Goal: Task Accomplishment & Management: Manage account settings

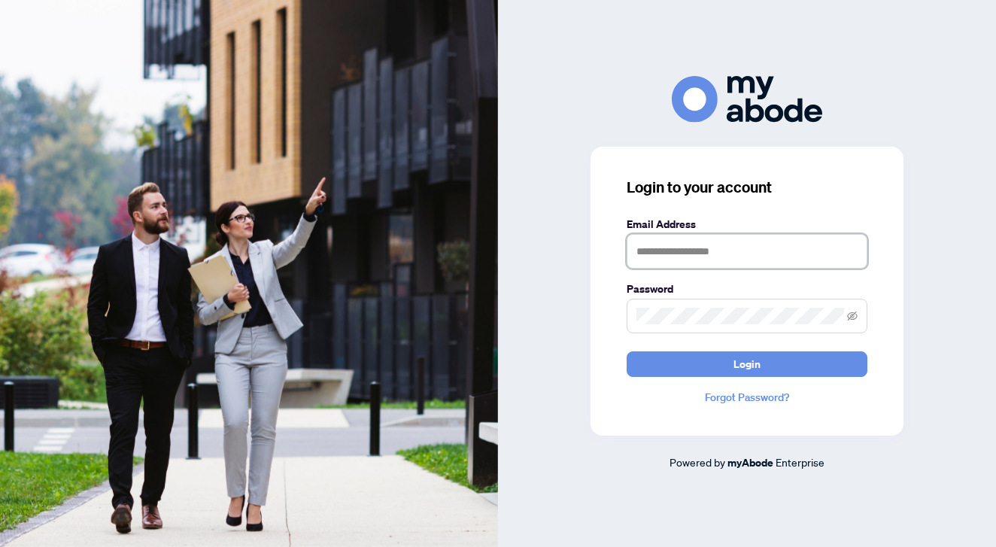
type input "**********"
click at [747, 363] on button "Login" at bounding box center [746, 364] width 241 height 26
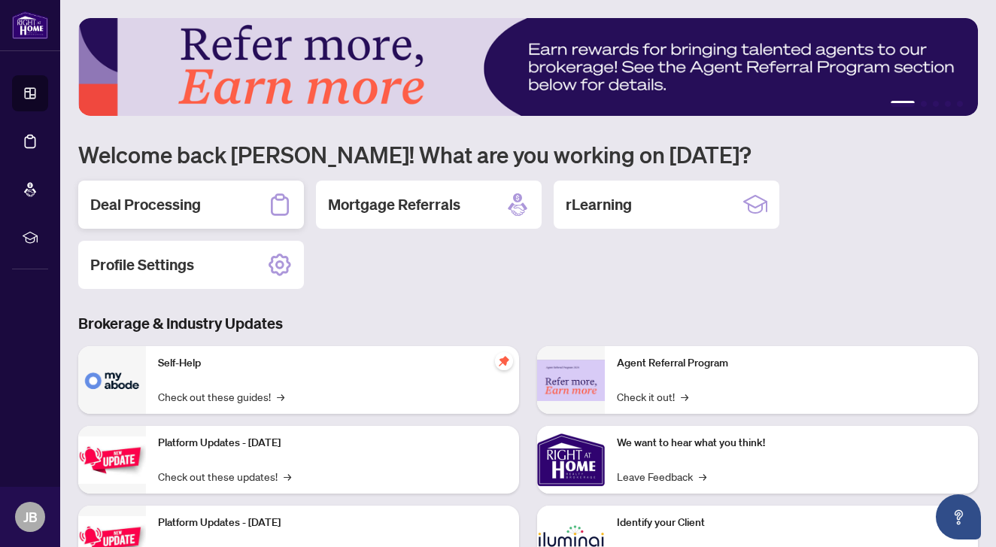
click at [157, 211] on h2 "Deal Processing" at bounding box center [145, 204] width 111 height 21
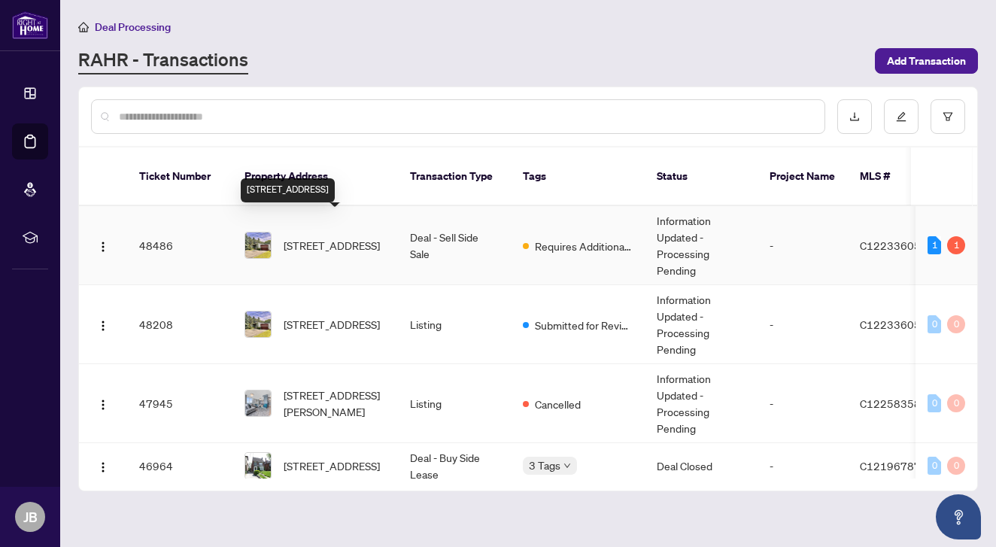
click at [301, 238] on span "[STREET_ADDRESS]" at bounding box center [332, 245] width 96 height 17
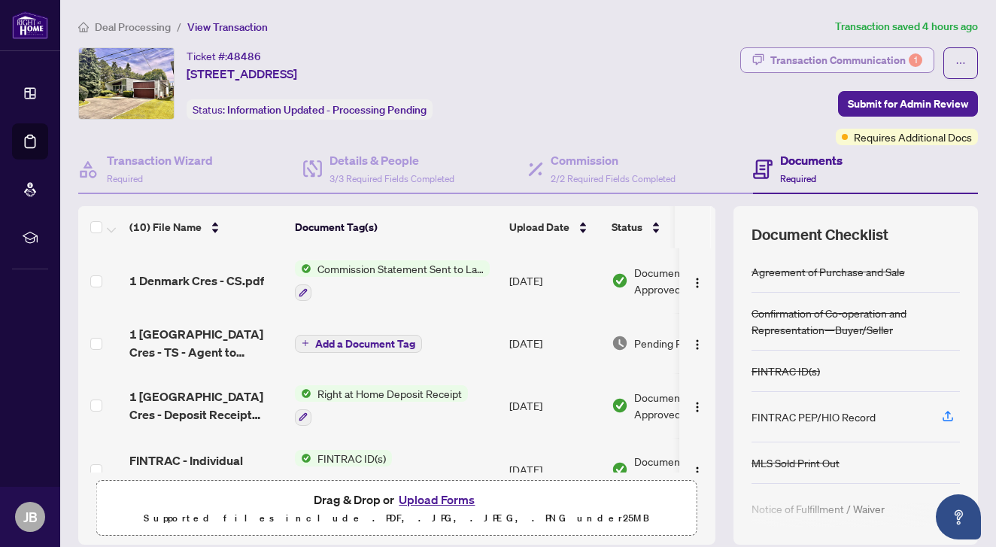
click at [876, 57] on div "Transaction Communication 1" at bounding box center [846, 60] width 152 height 24
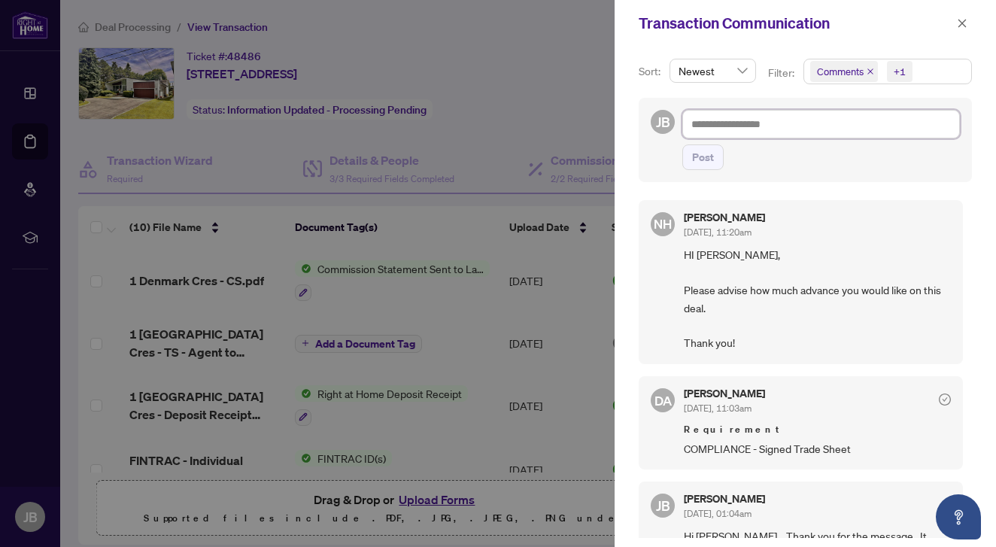
click at [762, 120] on textarea at bounding box center [820, 124] width 277 height 29
type textarea "*"
type textarea "**"
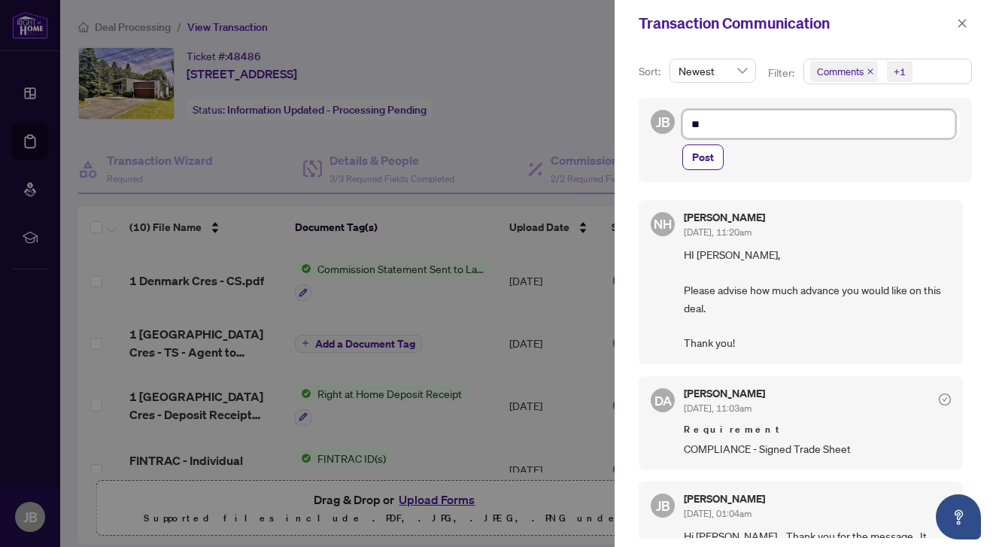
type textarea "***"
type textarea "****"
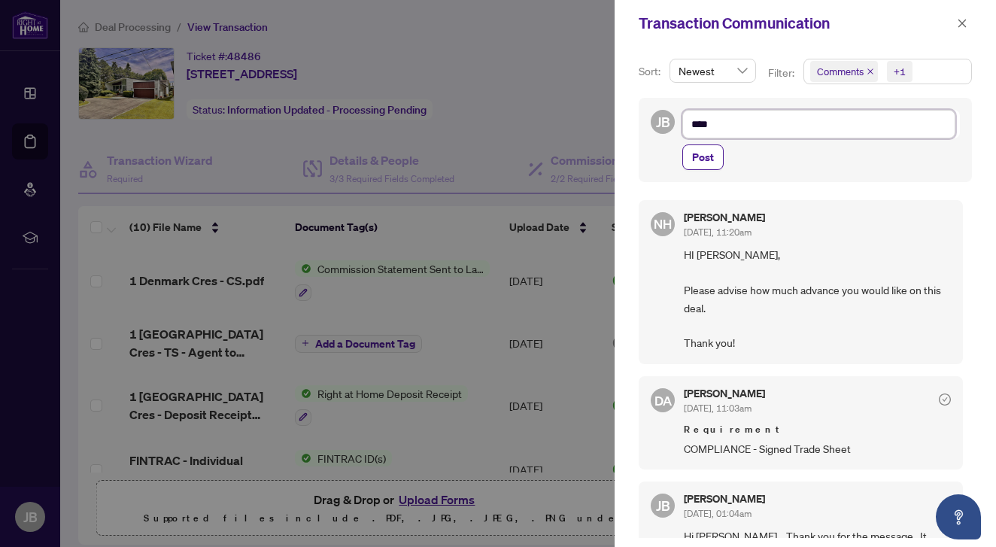
type textarea "****"
type textarea "******"
type textarea "*******"
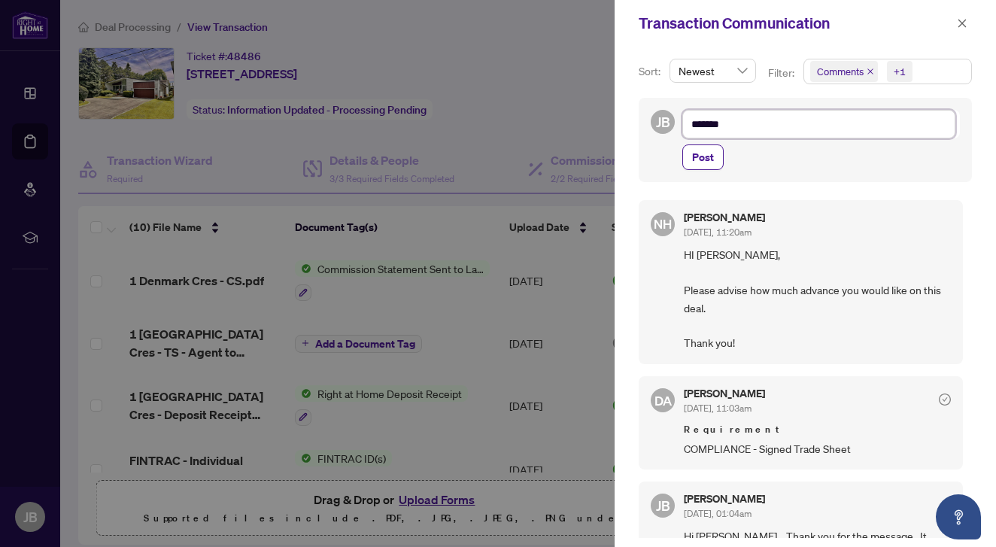
type textarea "********"
click at [689, 162] on button "Post" at bounding box center [702, 157] width 41 height 26
type textarea "**********"
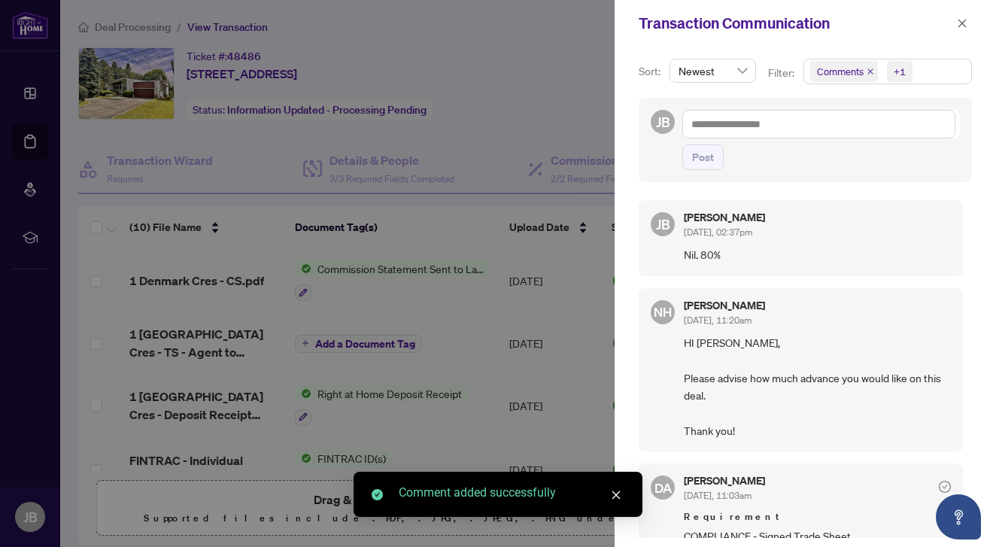
click at [578, 92] on div at bounding box center [498, 273] width 996 height 547
click at [963, 20] on icon "close" at bounding box center [962, 23] width 11 height 11
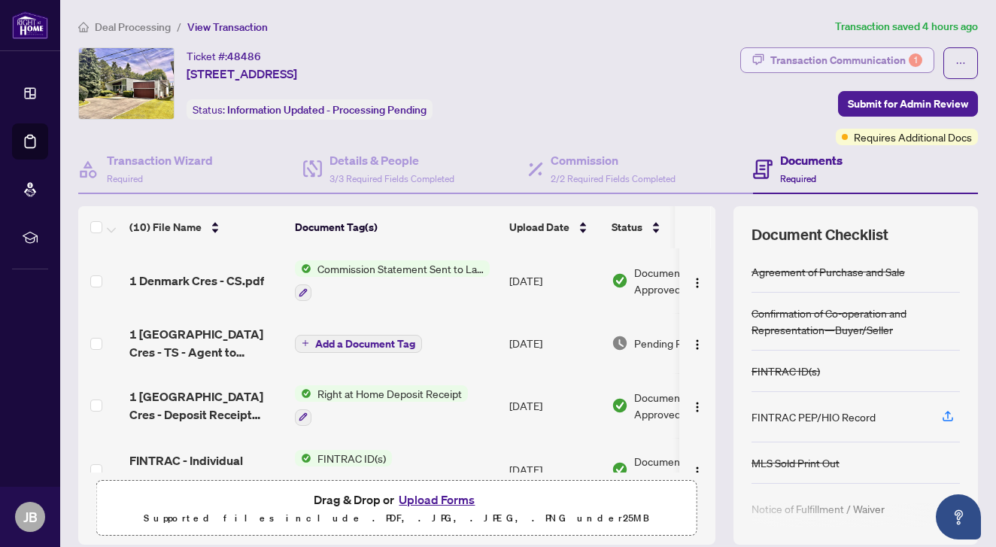
click at [857, 65] on div "Transaction Communication 1" at bounding box center [846, 60] width 152 height 24
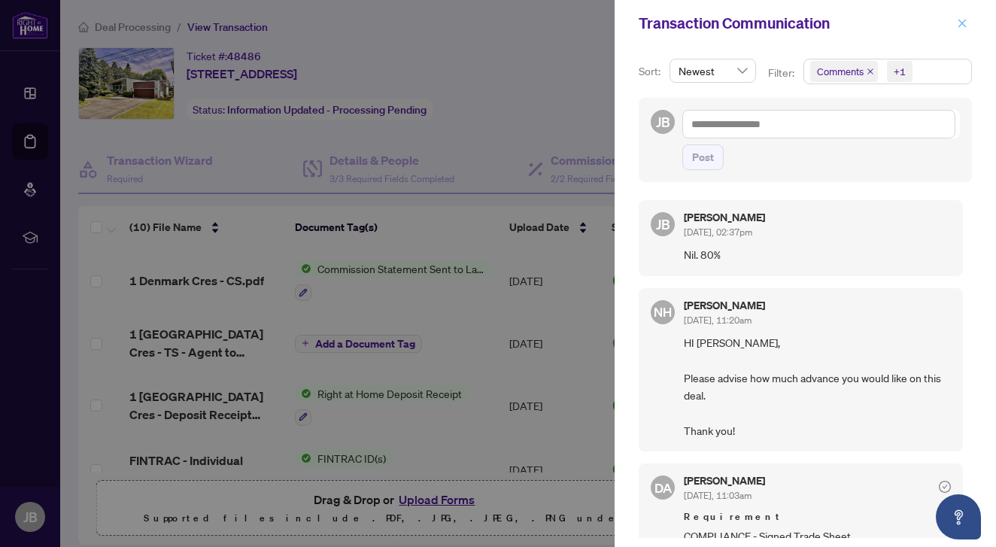
click at [966, 21] on icon "close" at bounding box center [962, 23] width 11 height 11
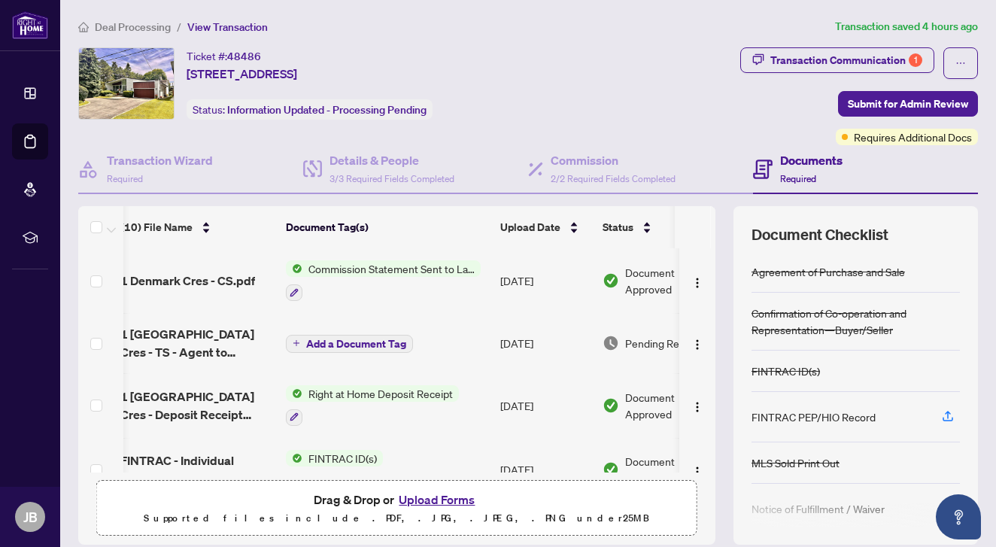
scroll to position [0, 9]
click at [383, 262] on span "Commission Statement Sent to Lawyer" at bounding box center [391, 268] width 178 height 17
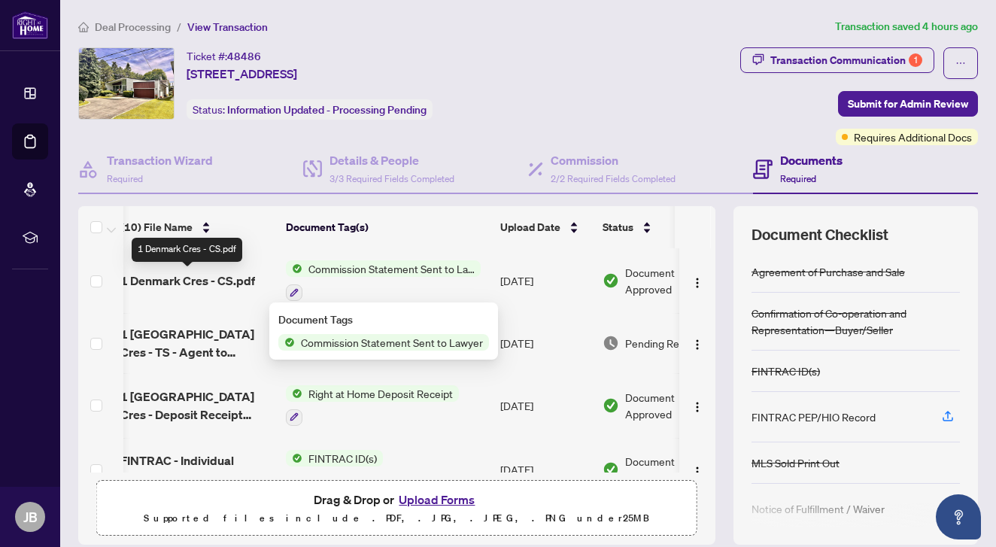
click at [199, 277] on span "1 Denmark Cres - CS.pdf" at bounding box center [187, 280] width 135 height 18
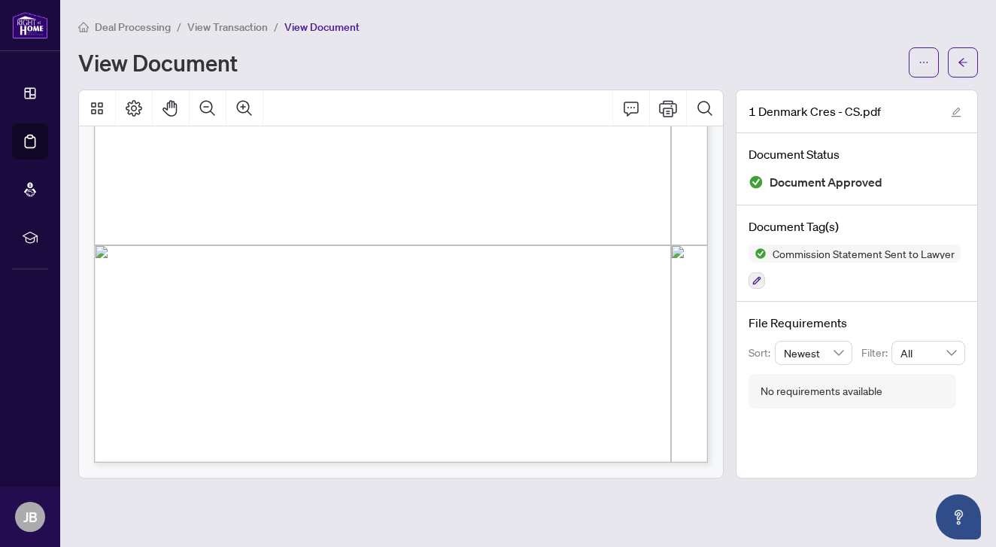
scroll to position [473, 0]
click at [968, 57] on button "button" at bounding box center [963, 62] width 30 height 30
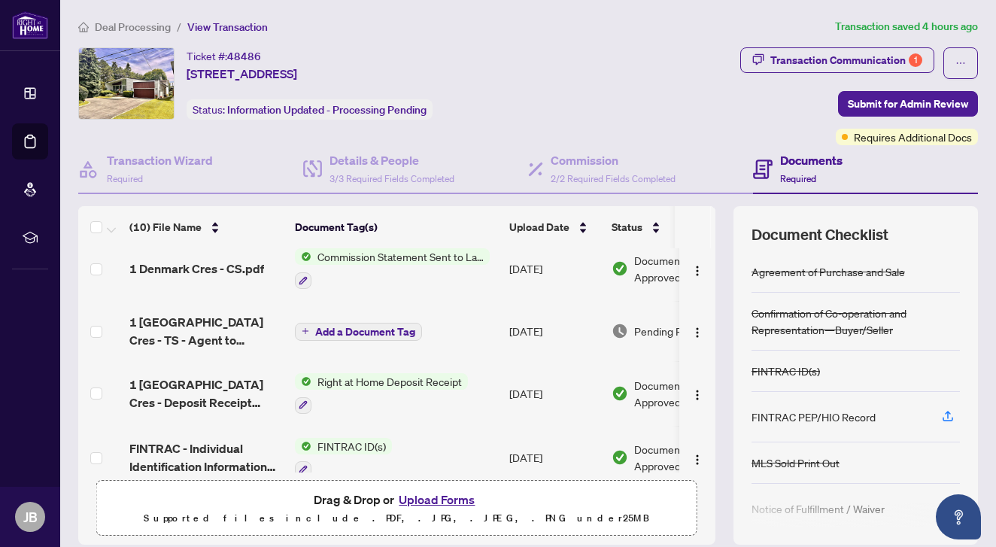
scroll to position [16, 0]
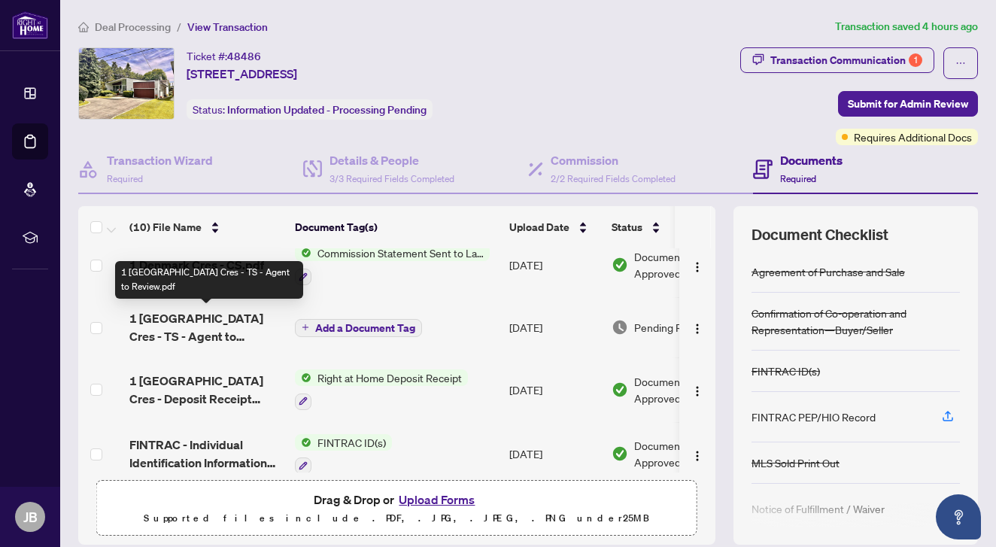
click at [207, 313] on span "1 [GEOGRAPHIC_DATA] Cres - TS - Agent to Review.pdf" at bounding box center [205, 327] width 153 height 36
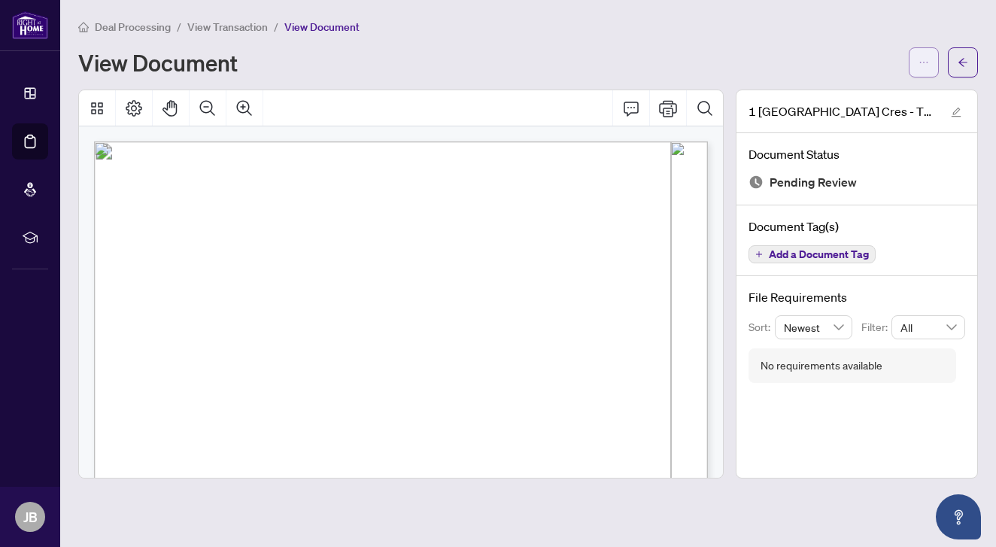
click at [926, 63] on icon "ellipsis" at bounding box center [923, 62] width 11 height 11
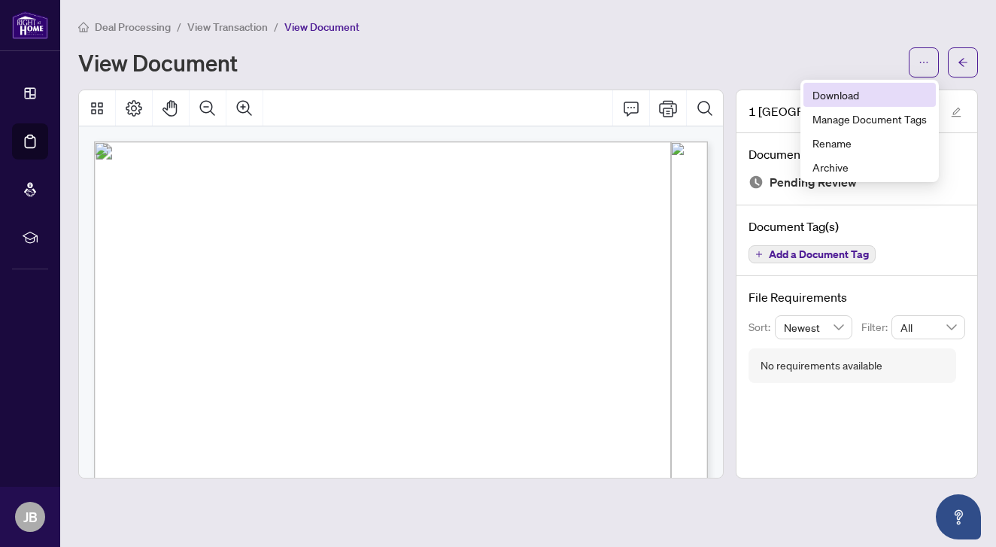
click at [854, 93] on span "Download" at bounding box center [869, 94] width 114 height 17
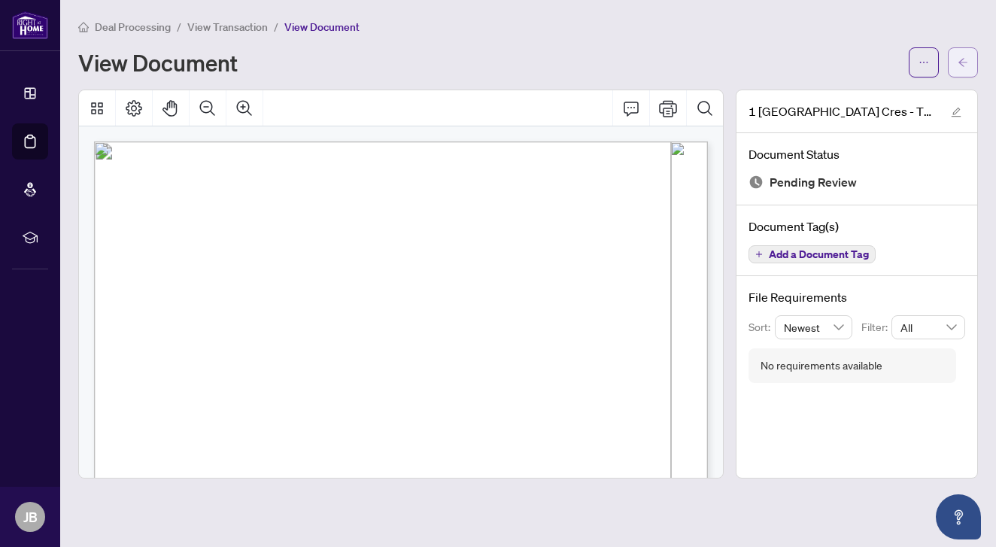
click at [963, 65] on icon "arrow-left" at bounding box center [962, 62] width 11 height 11
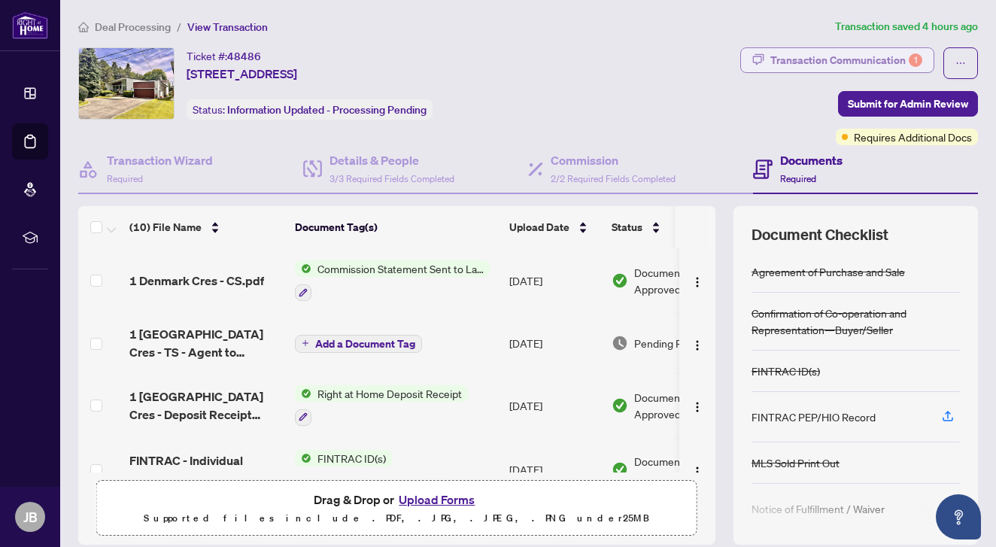
click at [874, 61] on div "Transaction Communication 1" at bounding box center [846, 60] width 152 height 24
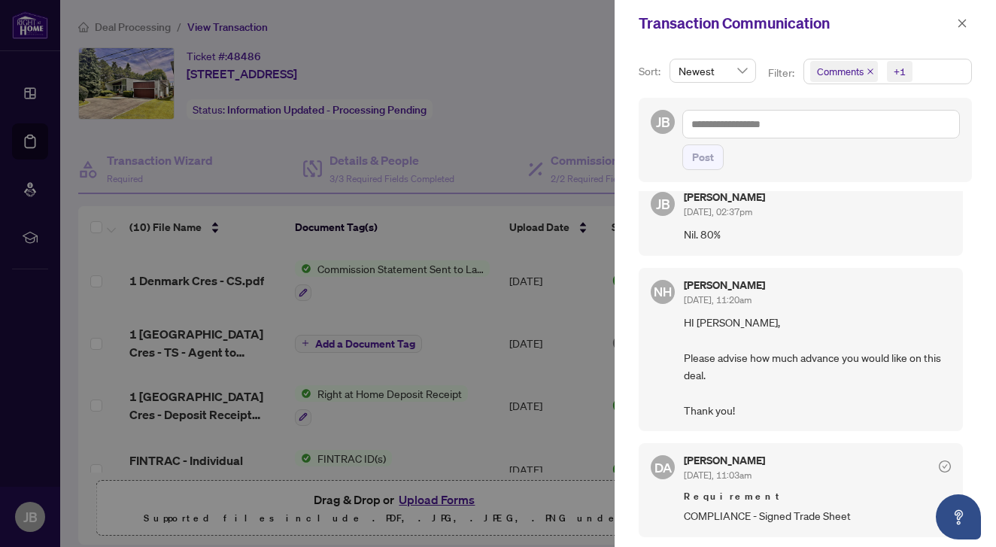
scroll to position [24, 0]
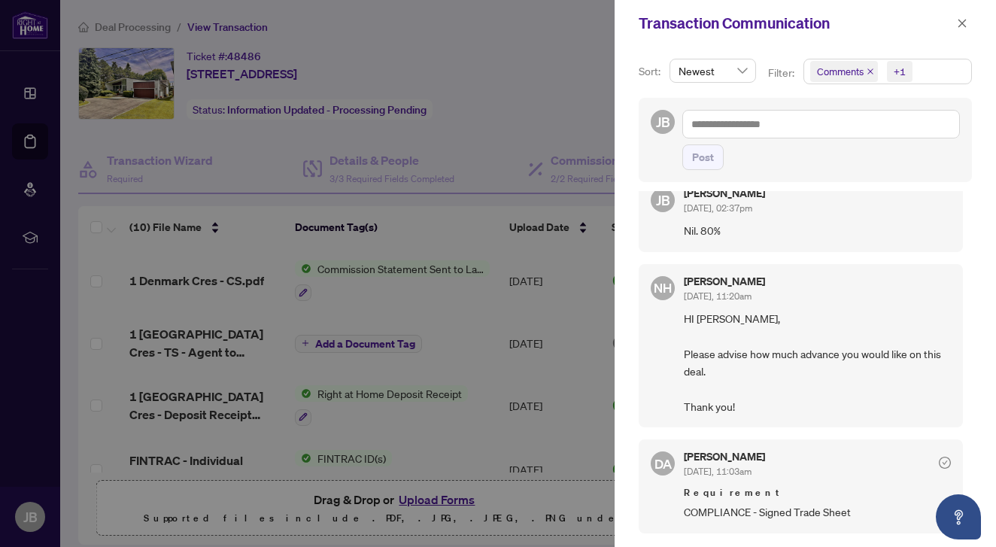
click at [778, 316] on span "HI [PERSON_NAME], Please advise how much advance you would like on this deal. T…" at bounding box center [817, 362] width 267 height 105
click at [914, 390] on span "HI [PERSON_NAME], Please advise how much advance you would like on this deal. T…" at bounding box center [817, 362] width 267 height 105
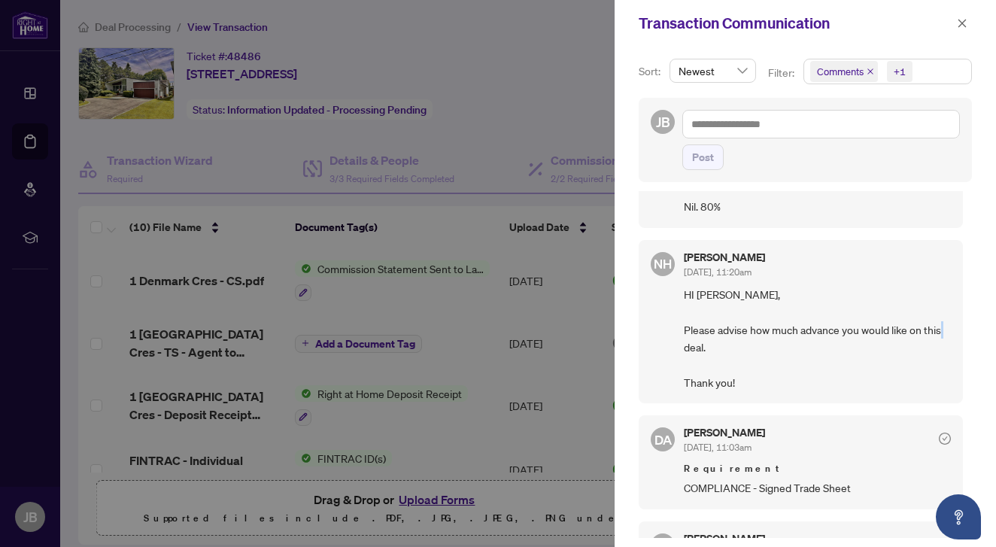
scroll to position [47, 0]
click at [705, 318] on span "HI [PERSON_NAME], Please advise how much advance you would like on this deal. T…" at bounding box center [817, 339] width 267 height 105
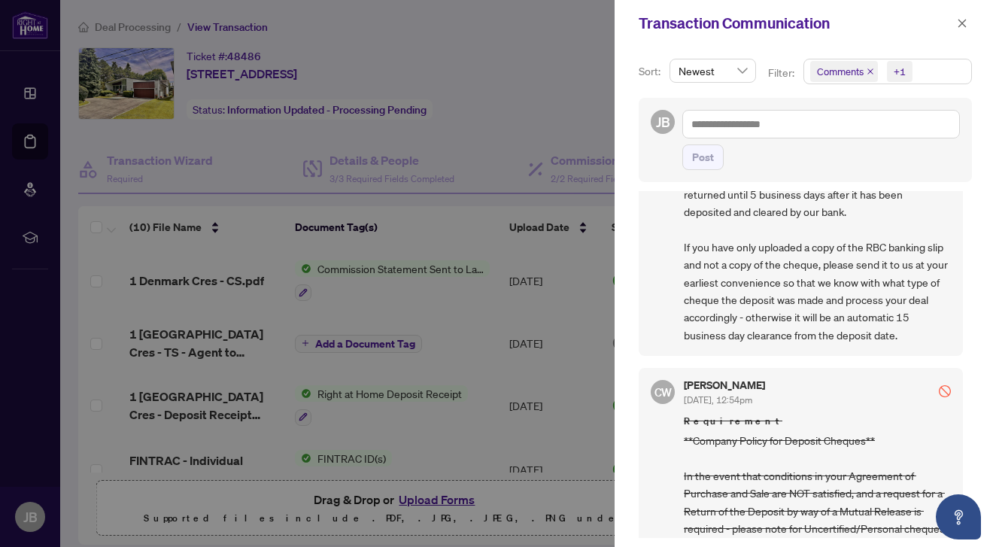
scroll to position [917, 0]
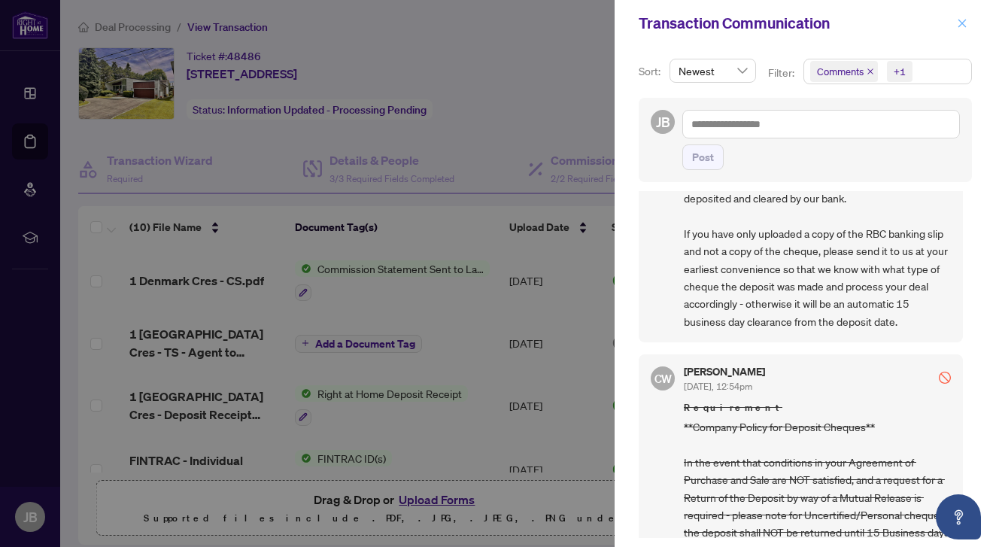
click at [970, 20] on button "button" at bounding box center [962, 23] width 20 height 18
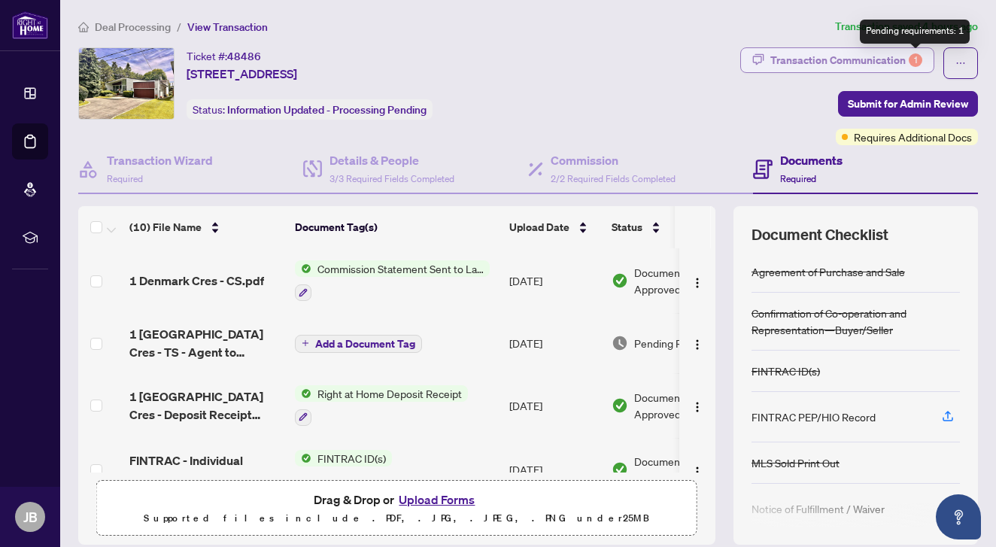
click at [916, 62] on div "1" at bounding box center [915, 60] width 14 height 14
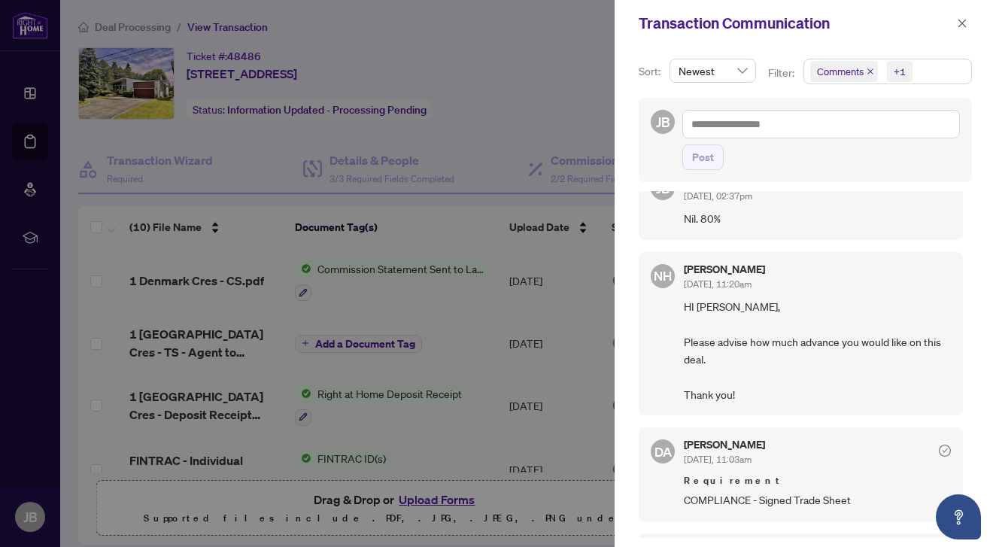
scroll to position [38, 0]
click at [436, 143] on div at bounding box center [498, 273] width 996 height 547
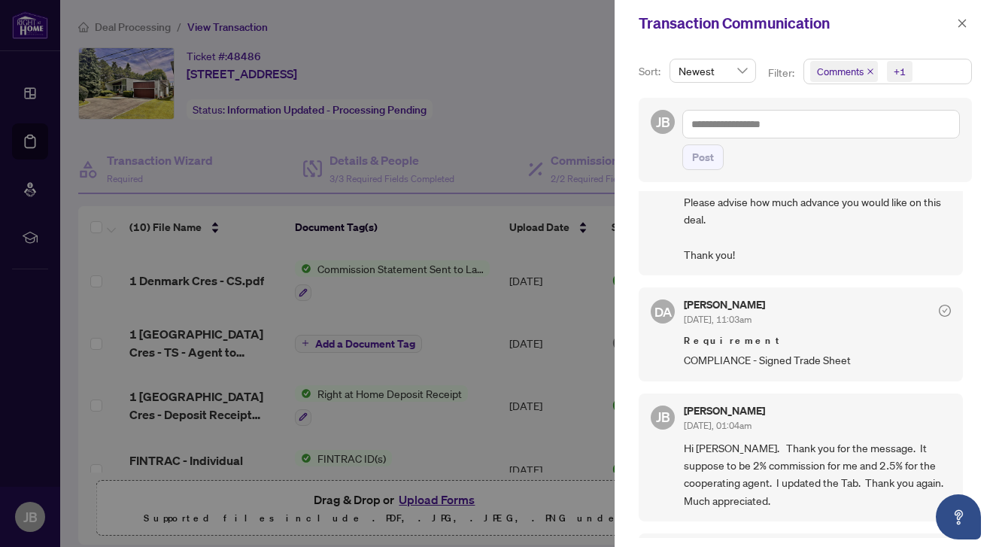
scroll to position [177, 0]
click at [939, 307] on icon "check-circle" at bounding box center [945, 310] width 12 height 12
click at [964, 18] on span "button" at bounding box center [962, 23] width 11 height 24
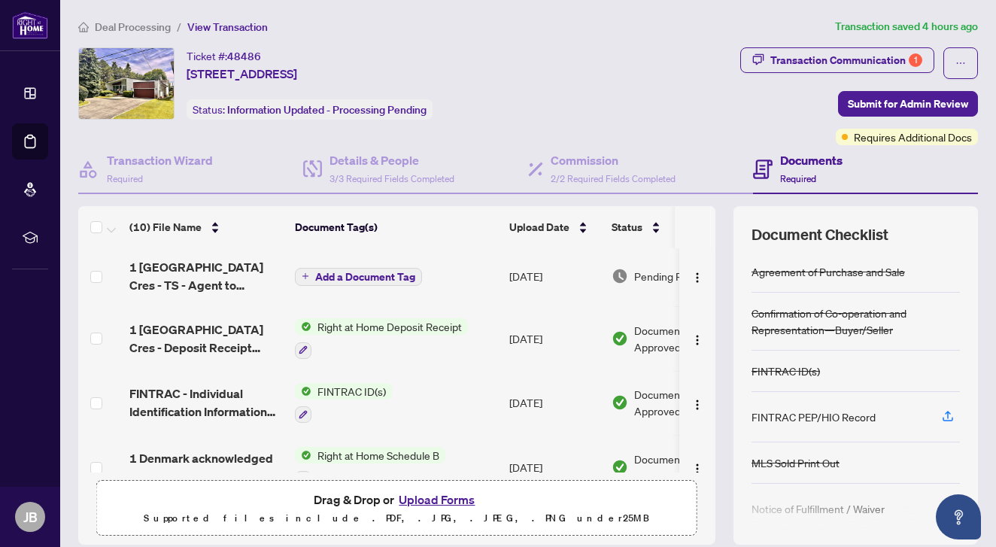
scroll to position [73, 0]
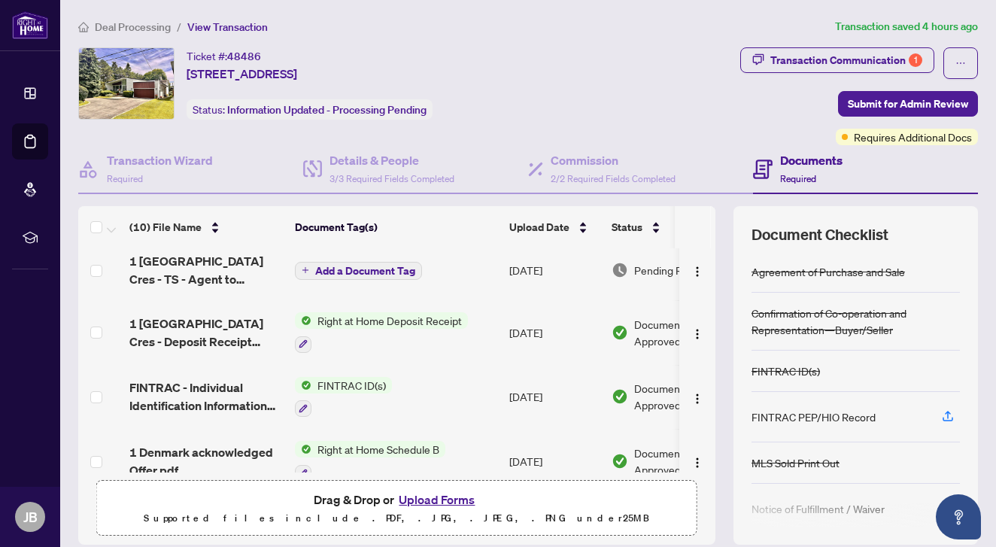
click at [414, 497] on button "Upload Forms" at bounding box center [436, 500] width 85 height 20
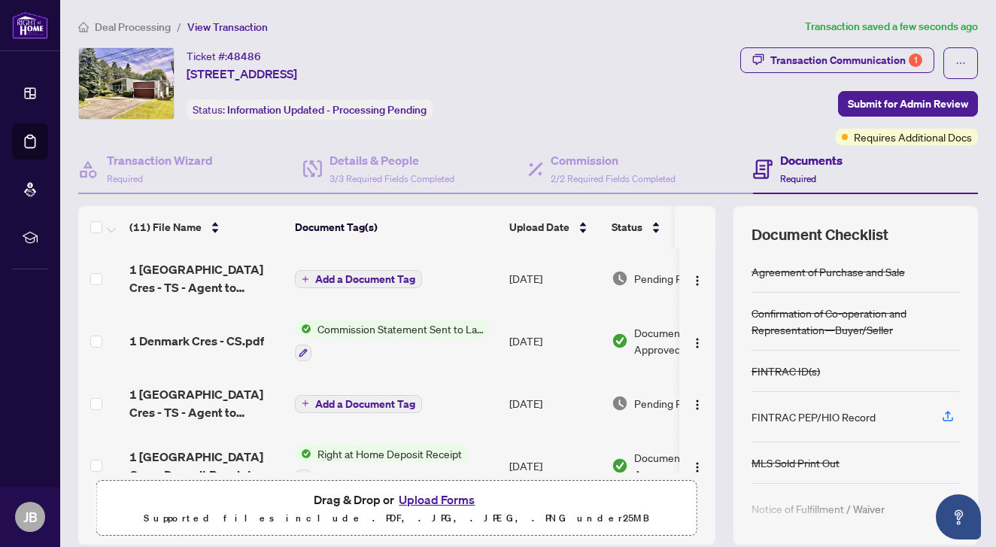
scroll to position [0, 0]
click at [347, 280] on span "Add a Document Tag" at bounding box center [365, 279] width 100 height 11
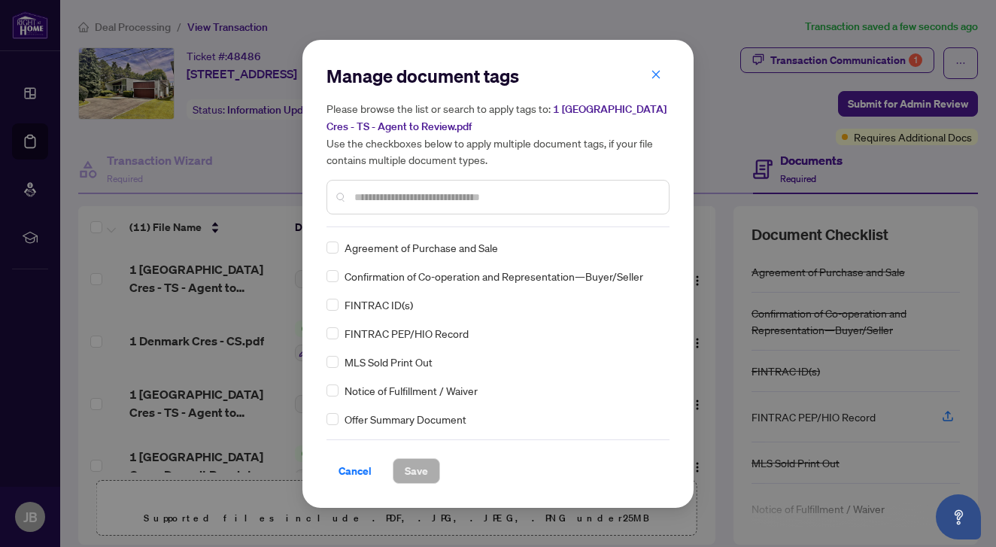
click at [389, 227] on div "Manage document tags Please browse the list or search to apply tags to: 1 [GEOG…" at bounding box center [497, 274] width 343 height 420
click at [393, 202] on input "text" at bounding box center [505, 197] width 302 height 17
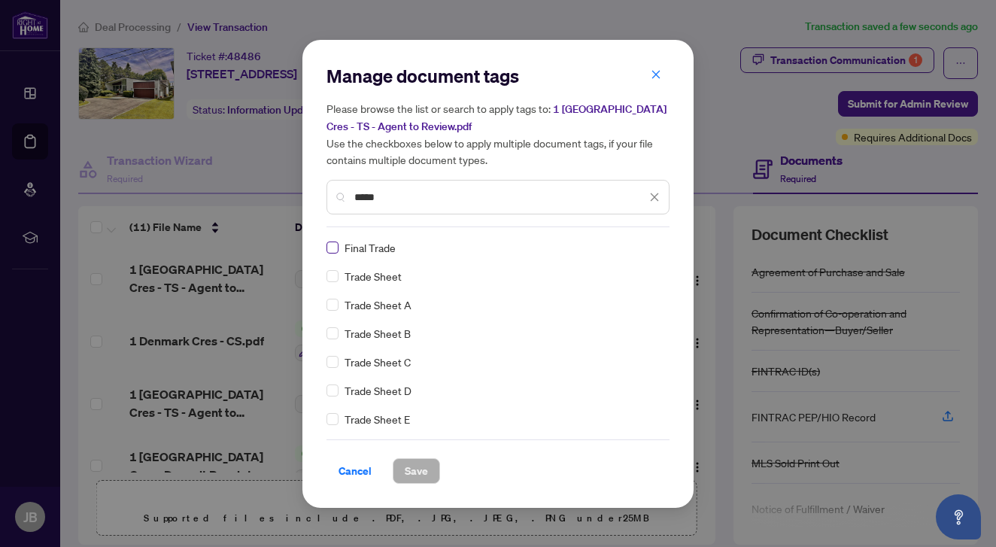
type input "*****"
click at [335, 249] on span at bounding box center [332, 247] width 12 height 12
click at [411, 474] on span "Save" at bounding box center [416, 471] width 23 height 24
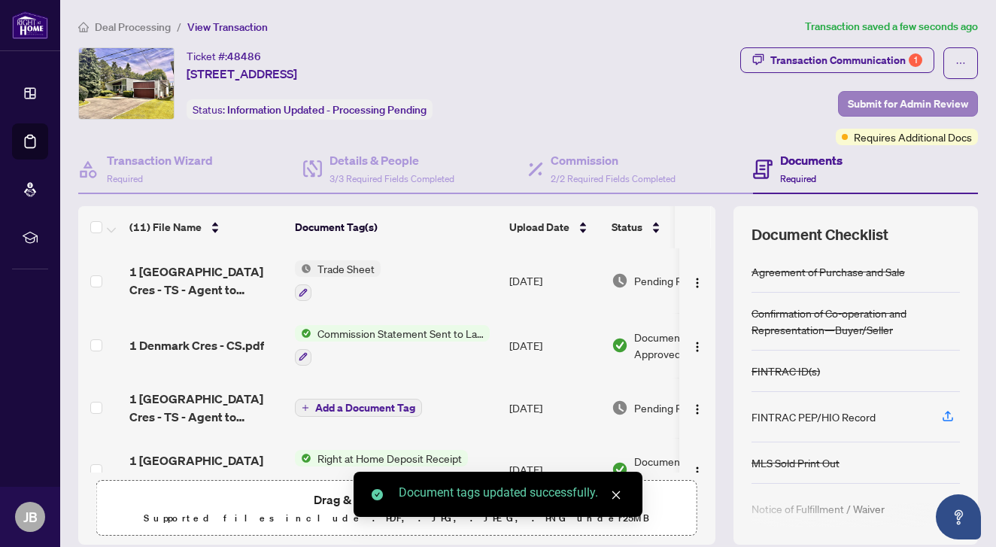
click at [887, 105] on span "Submit for Admin Review" at bounding box center [908, 104] width 120 height 24
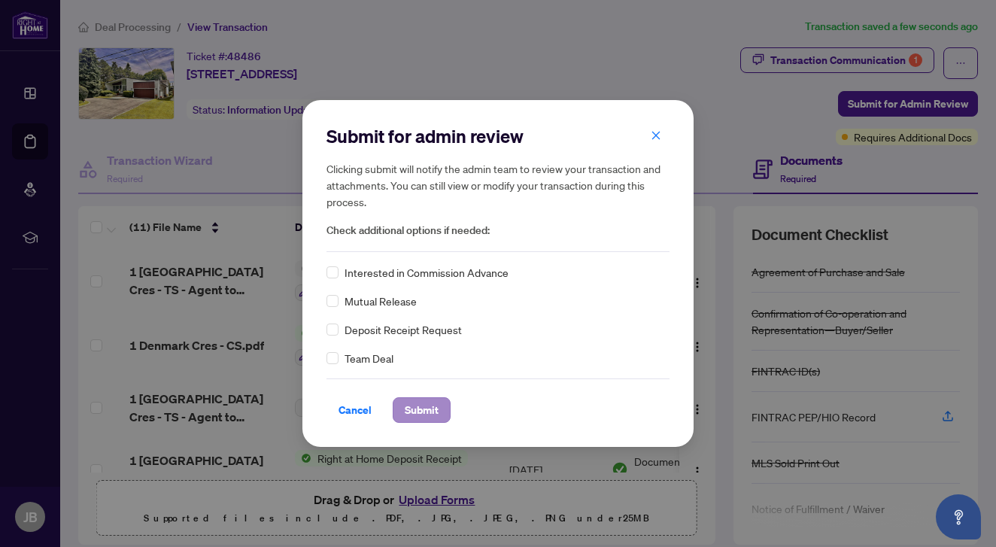
click at [423, 407] on span "Submit" at bounding box center [422, 410] width 34 height 24
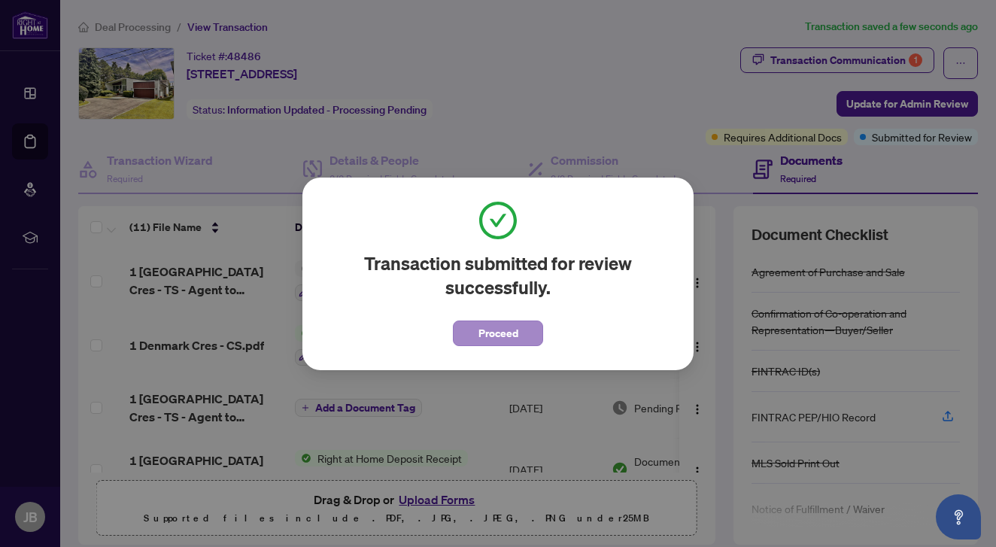
click at [505, 336] on span "Proceed" at bounding box center [498, 333] width 40 height 24
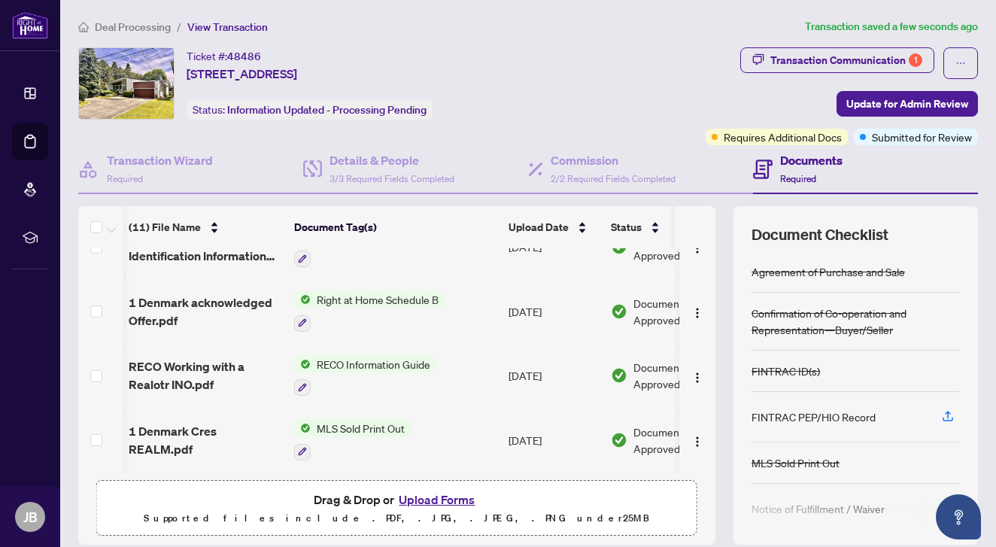
scroll to position [304, 1]
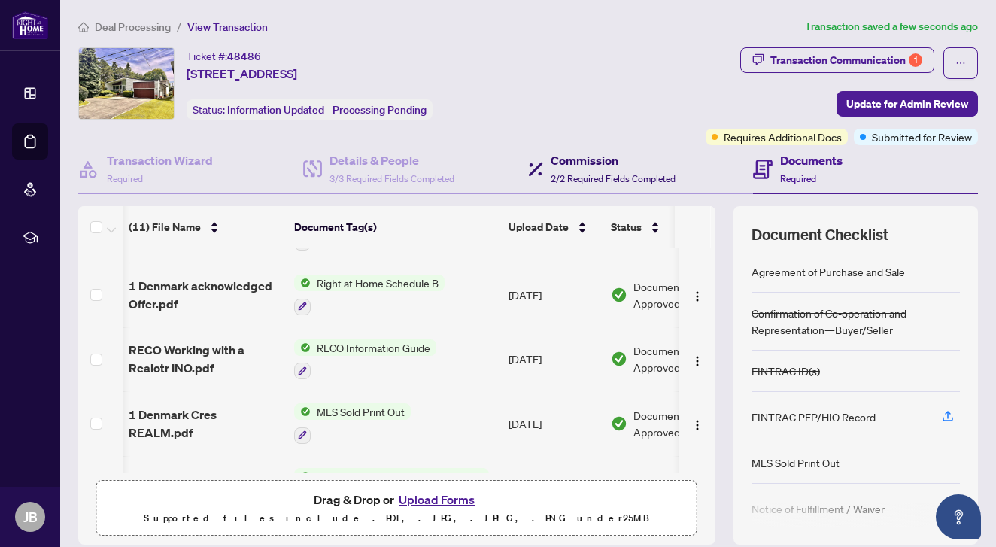
click at [569, 168] on h4 "Commission" at bounding box center [612, 160] width 125 height 18
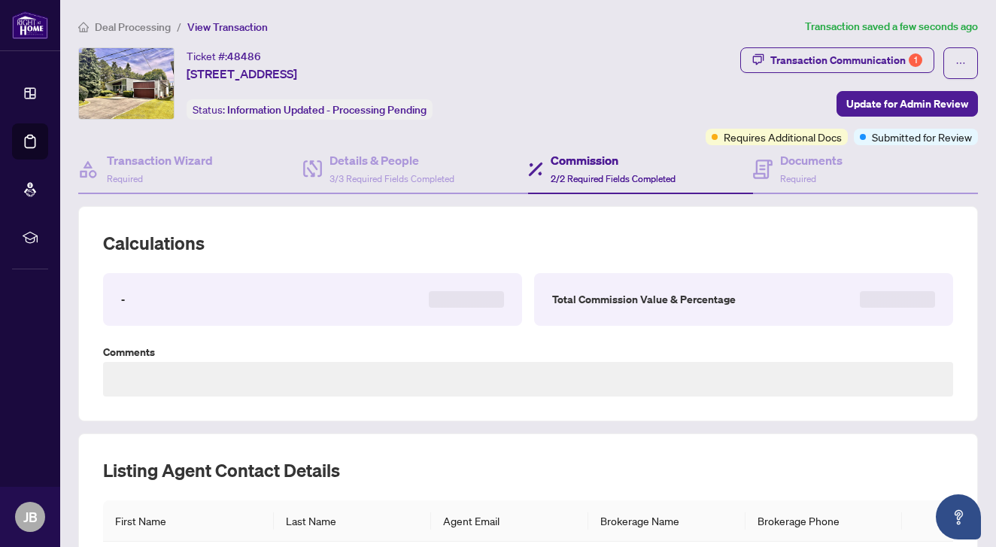
type textarea "**********"
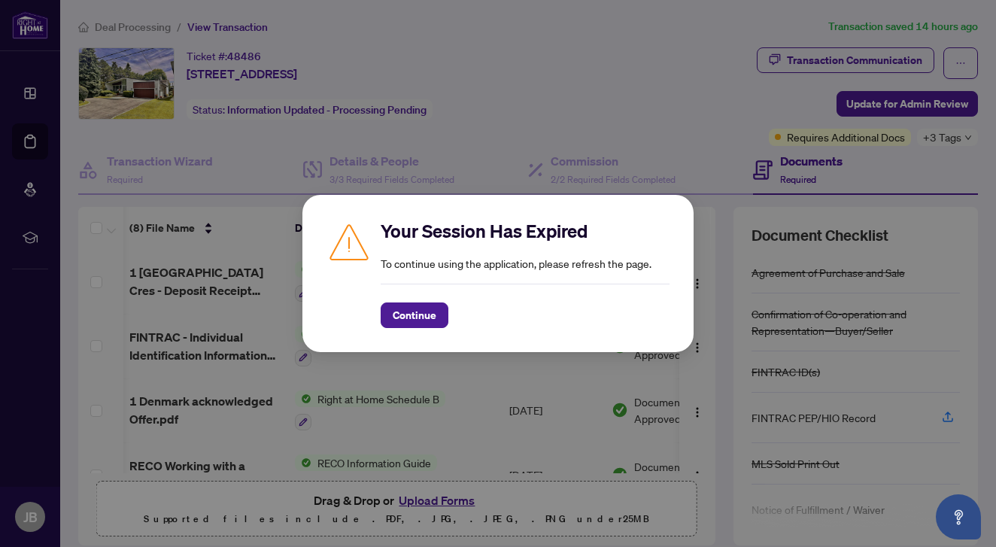
scroll to position [0, 1]
click at [414, 323] on span "Continue" at bounding box center [415, 315] width 44 height 24
